Goal: Transaction & Acquisition: Purchase product/service

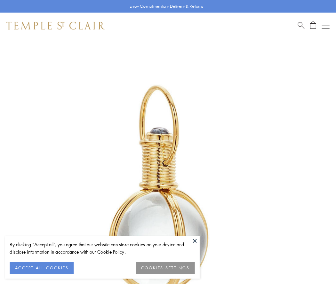
scroll to position [167, 0]
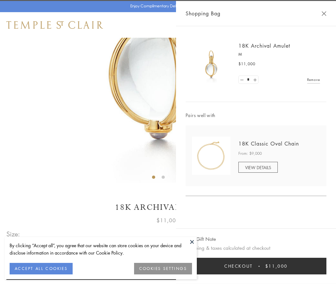
click at [256, 266] on button "Checkout $11,000" at bounding box center [256, 266] width 141 height 17
